Goal: Transaction & Acquisition: Purchase product/service

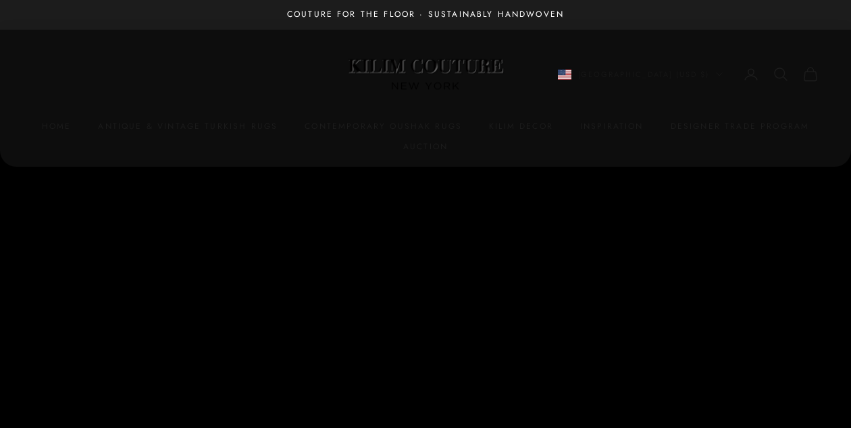
click at [443, 74] on img at bounding box center [425, 75] width 169 height 64
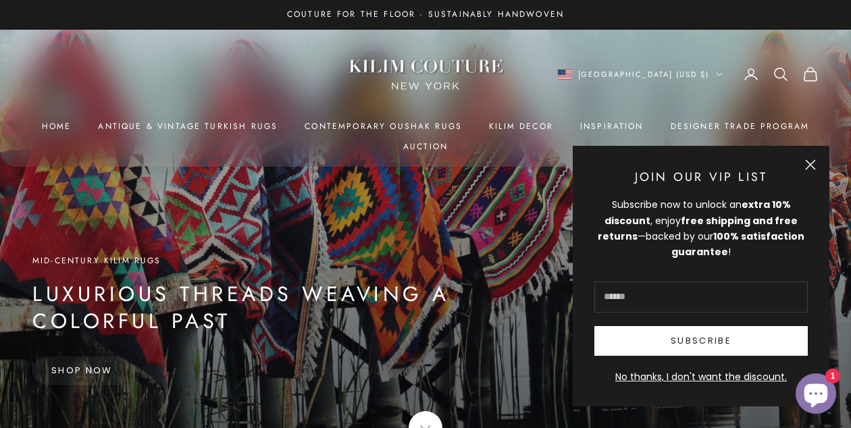
click at [811, 161] on button "Close" at bounding box center [810, 164] width 11 height 11
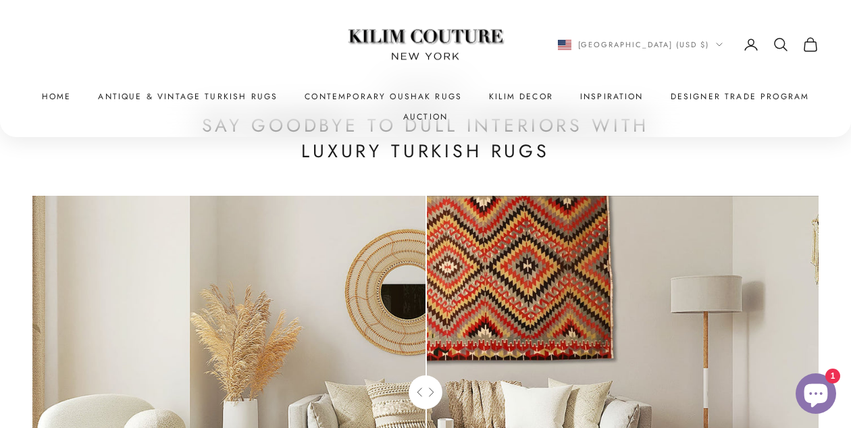
scroll to position [4012, 0]
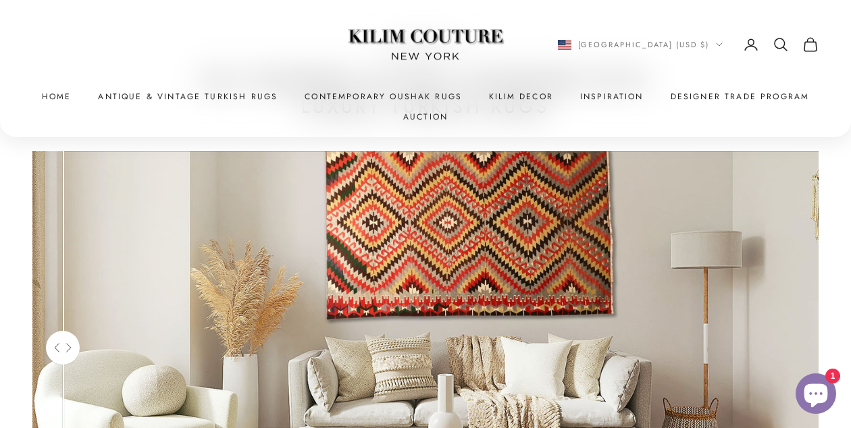
drag, startPoint x: 429, startPoint y: 351, endPoint x: 61, endPoint y: 256, distance: 380.3
click at [62, 256] on div "Use the left and right arrow keys to navigate between before and after photos." at bounding box center [63, 347] width 34 height 393
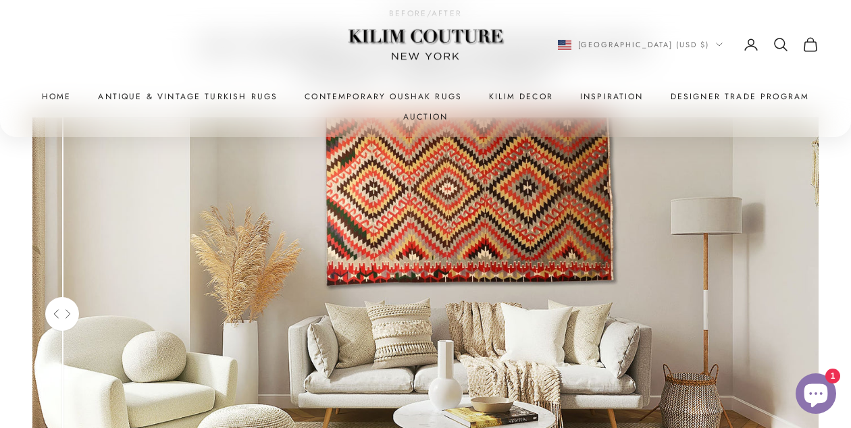
scroll to position [4045, 0]
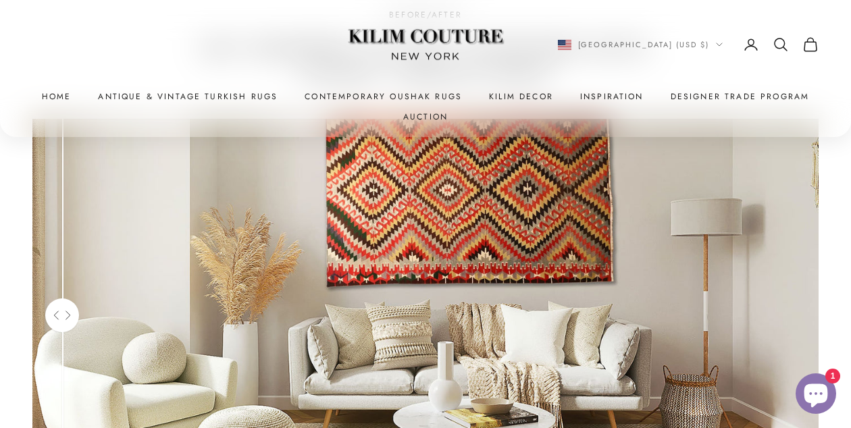
click at [97, 268] on before-after "Before After Explore the look Use the left and right arrow keys to navigate bet…" at bounding box center [425, 315] width 786 height 393
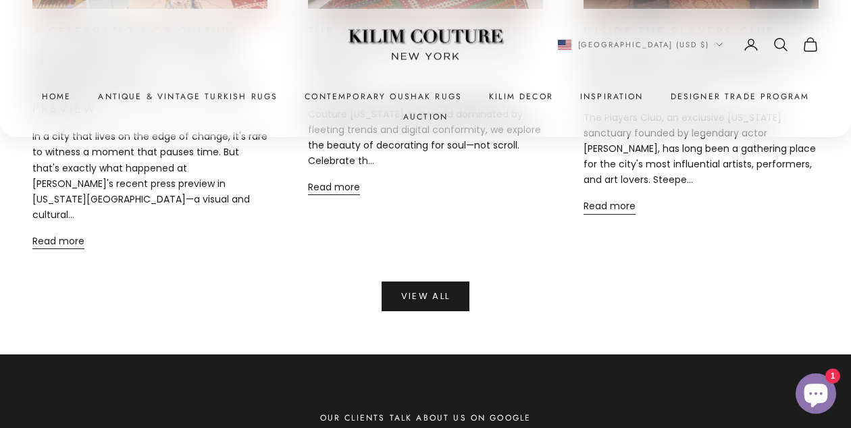
scroll to position [5738, 0]
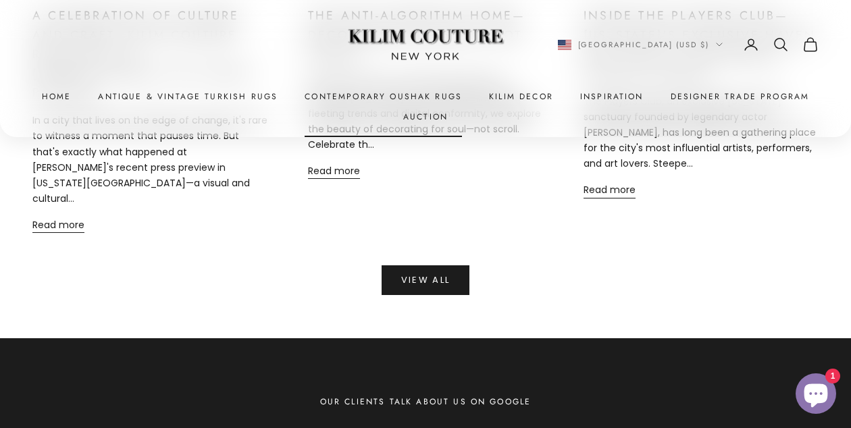
click at [428, 95] on link "Contemporary Oushak Rugs" at bounding box center [383, 97] width 157 height 14
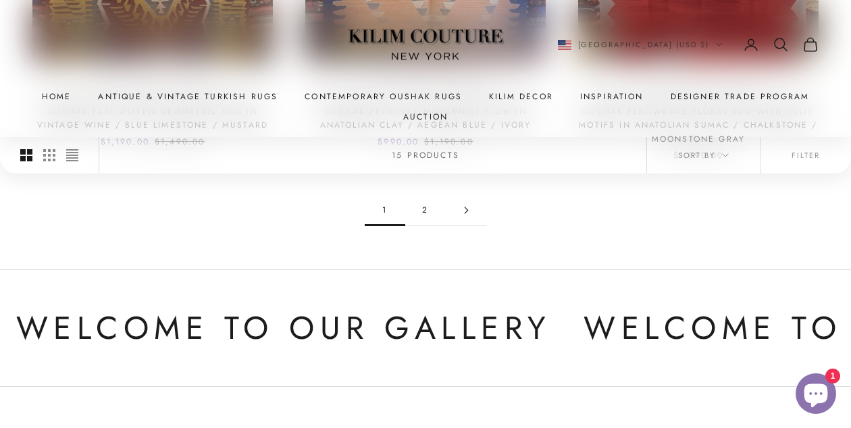
scroll to position [1414, 0]
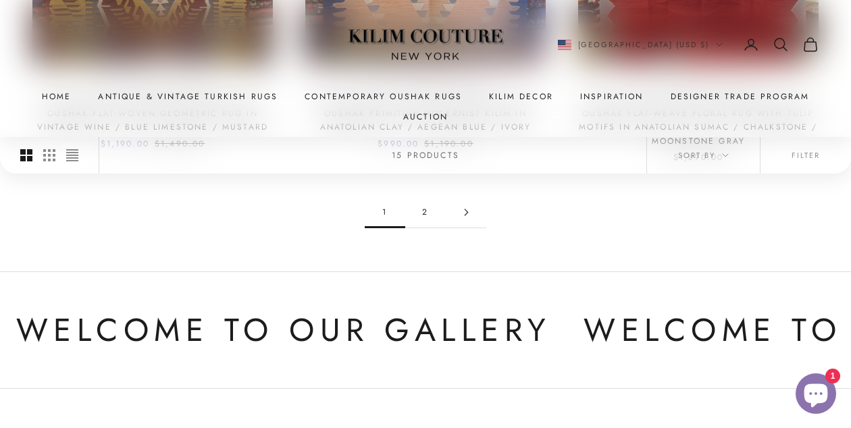
click at [427, 199] on link "2" at bounding box center [425, 212] width 41 height 30
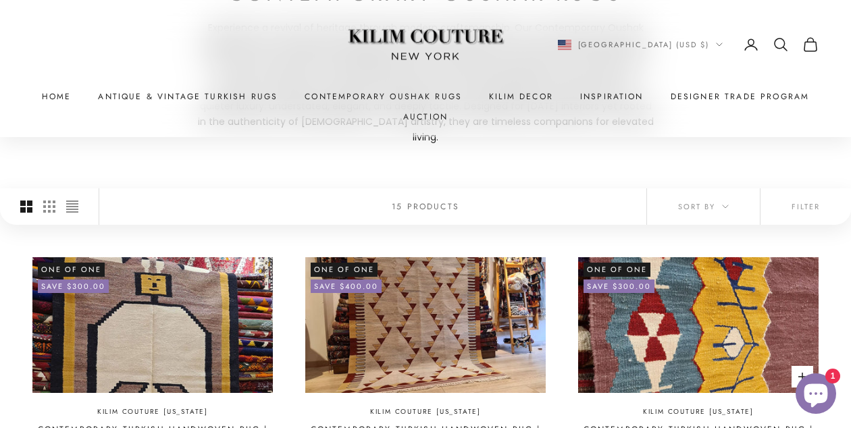
scroll to position [231, 0]
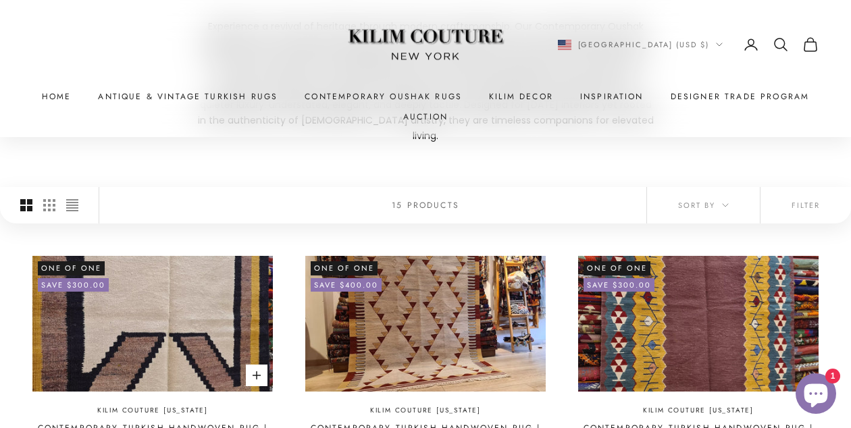
click at [130, 342] on img at bounding box center [152, 323] width 240 height 135
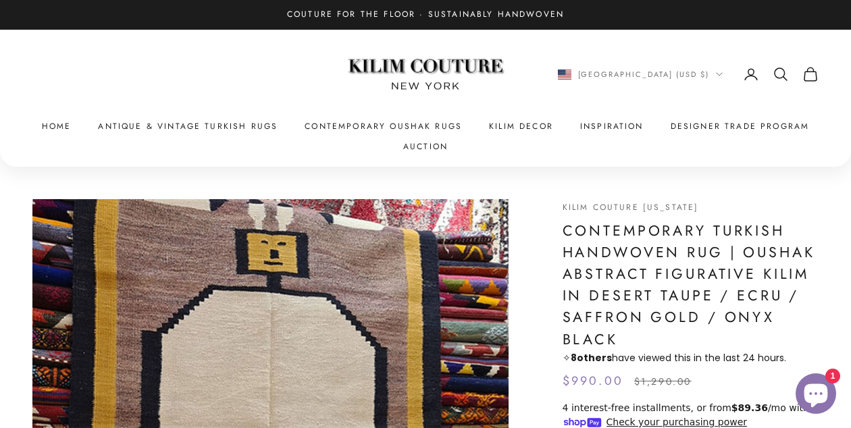
click at [121, 356] on img "Item 1 of 8" at bounding box center [270, 332] width 476 height 267
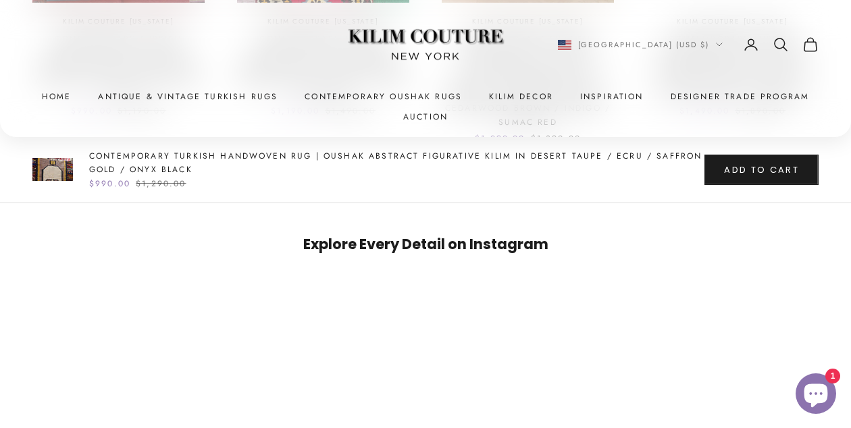
scroll to position [1217, 0]
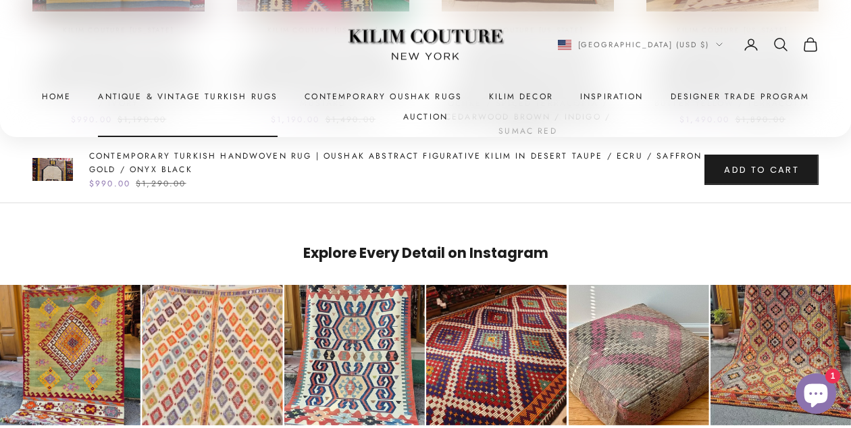
click at [227, 93] on link "Antique & Vintage Turkish Rugs" at bounding box center [188, 97] width 180 height 14
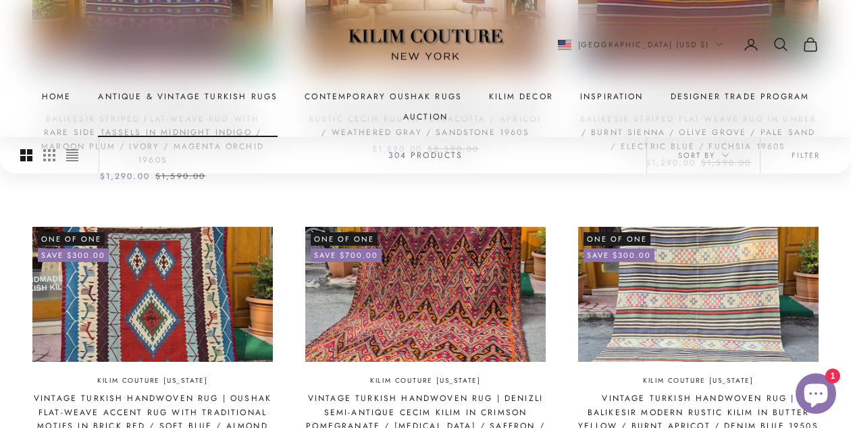
scroll to position [1104, 0]
